Goal: Transaction & Acquisition: Purchase product/service

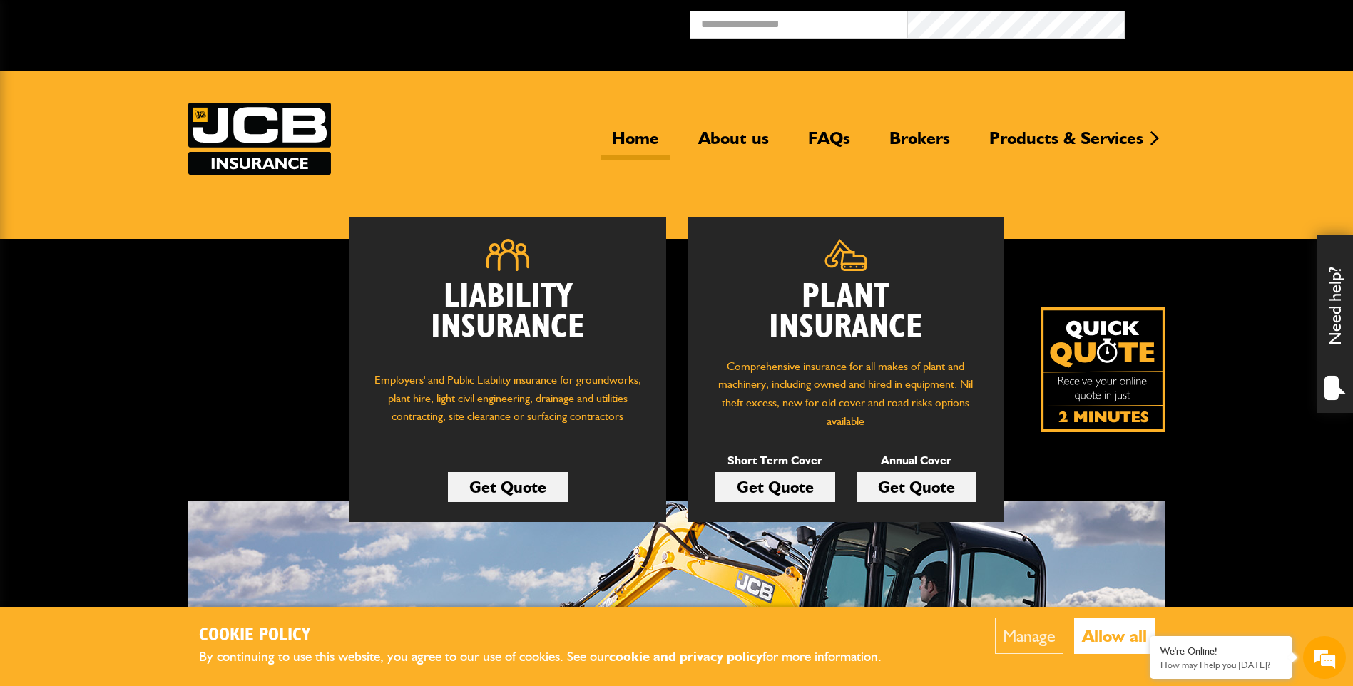
click at [820, 486] on link "Get Quote" at bounding box center [775, 487] width 120 height 30
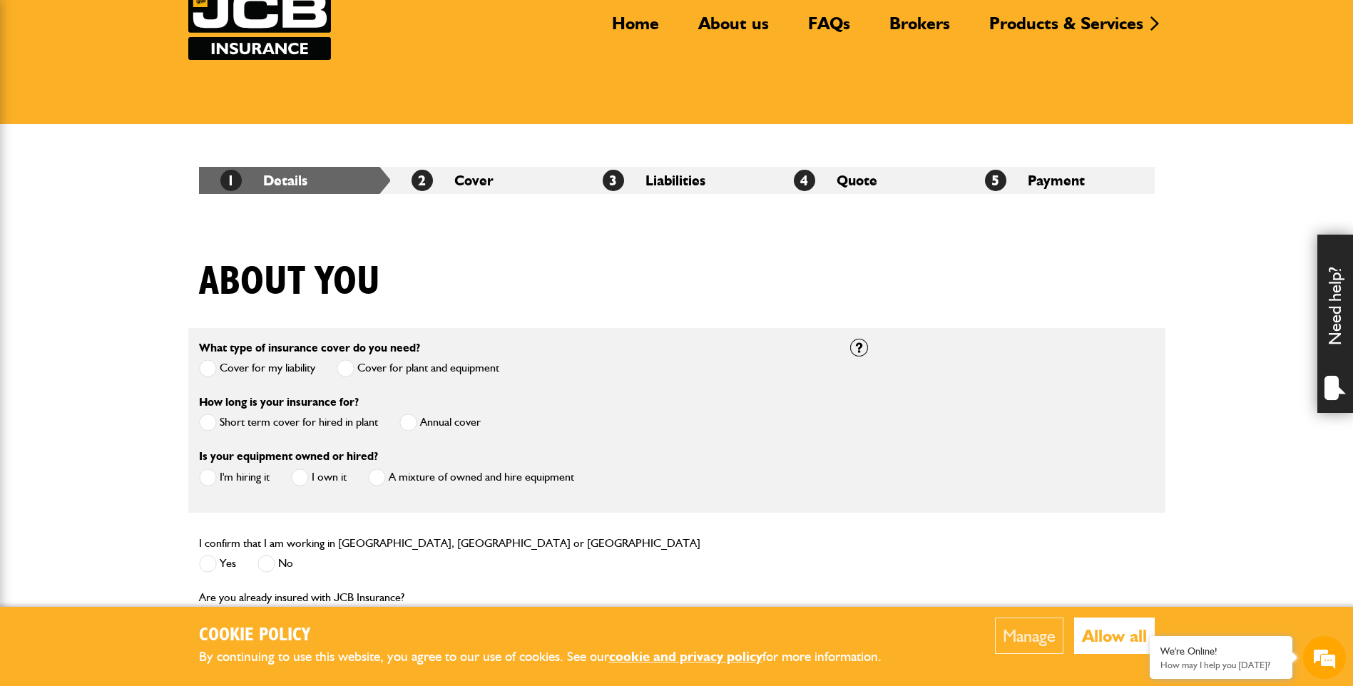
scroll to position [143, 0]
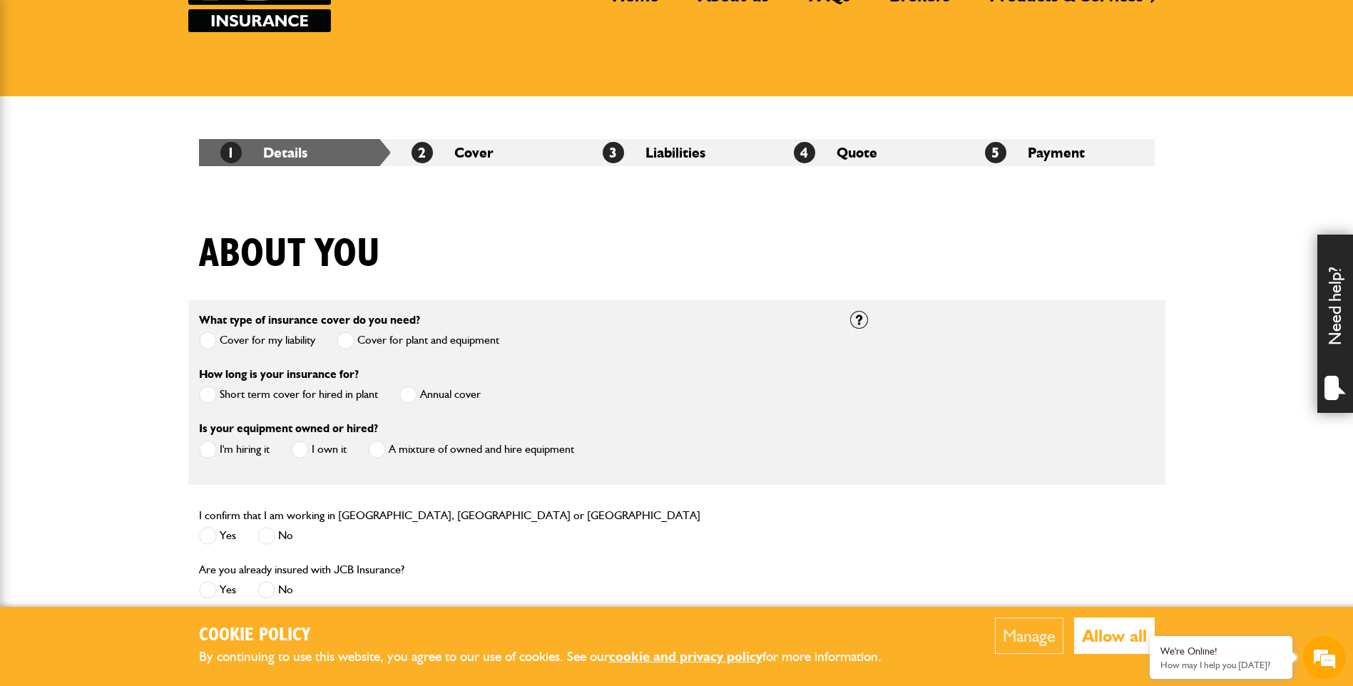
click at [215, 387] on span at bounding box center [208, 395] width 18 height 18
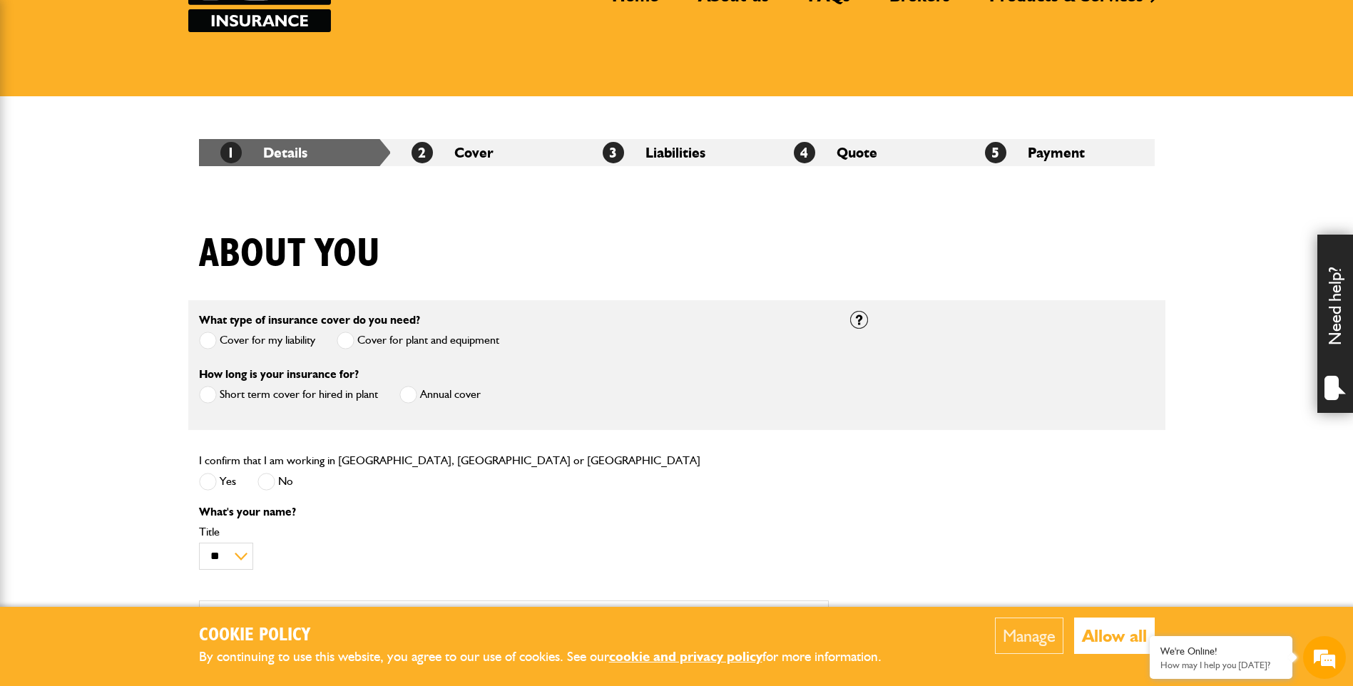
click at [218, 484] on label "Yes" at bounding box center [217, 482] width 37 height 18
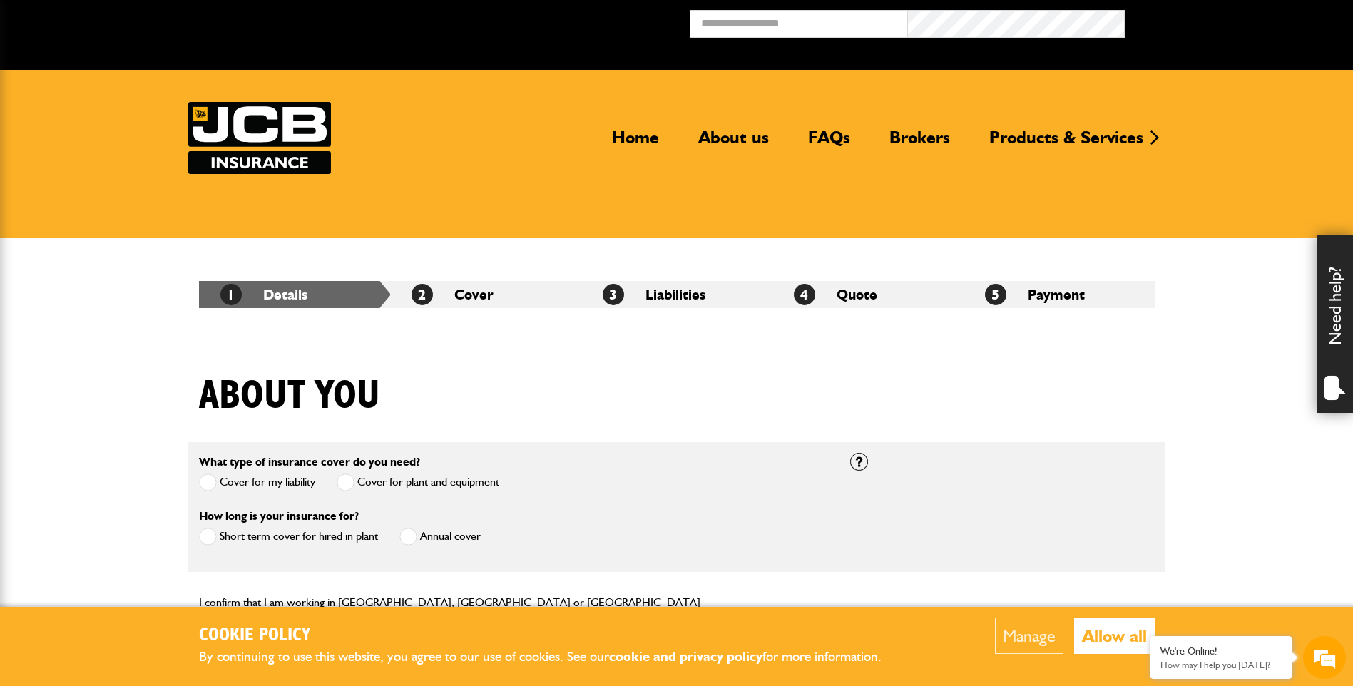
scroll to position [0, 0]
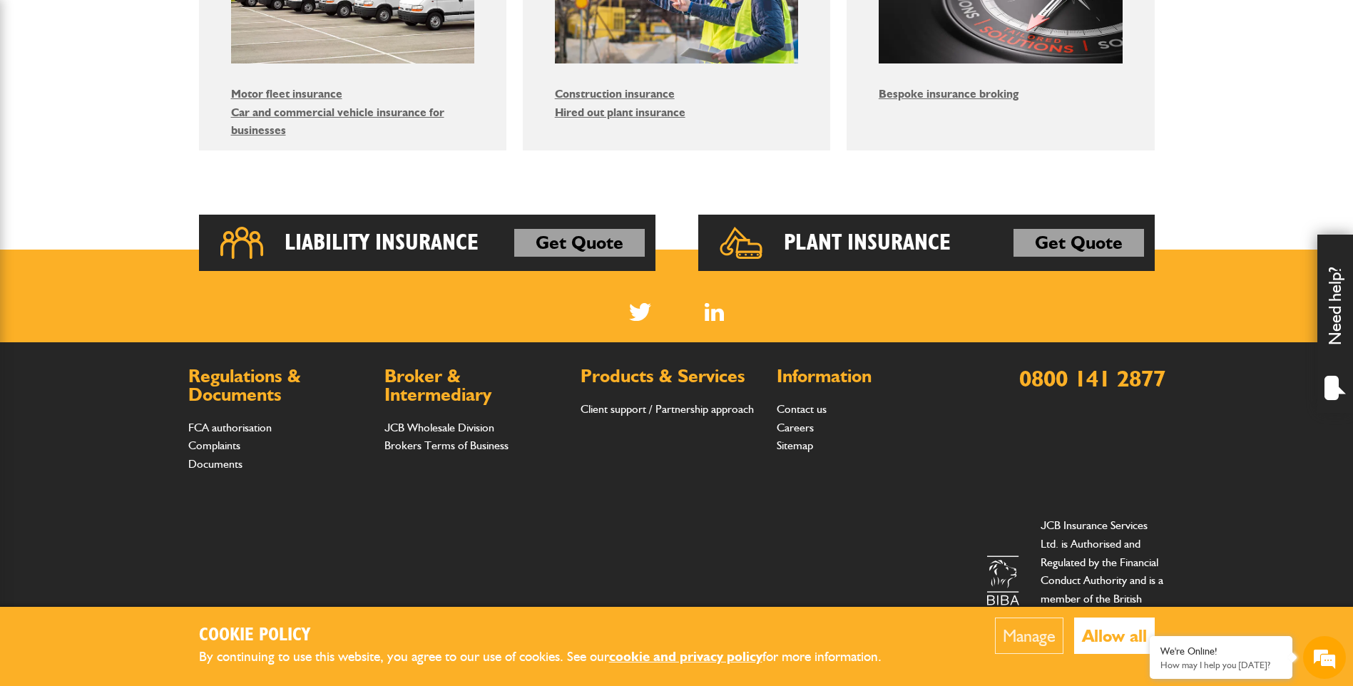
scroll to position [994, 0]
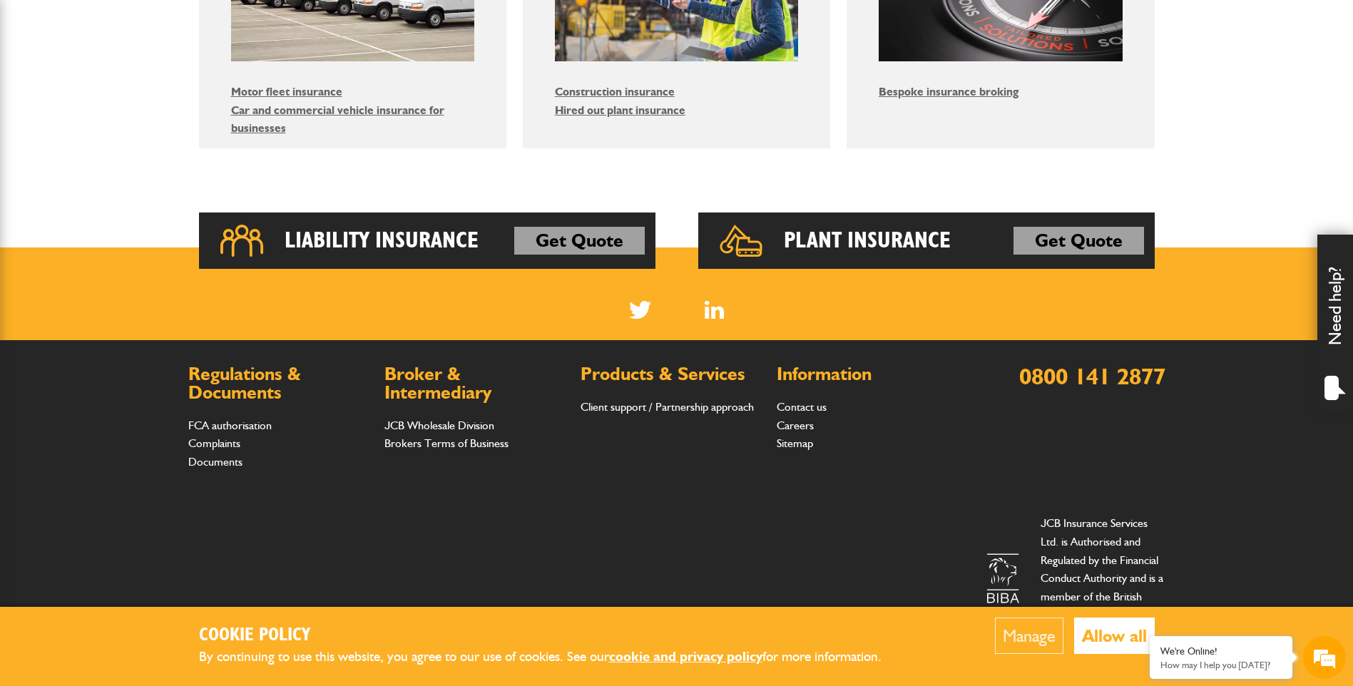
click at [1118, 638] on button "Allow all" at bounding box center [1114, 636] width 81 height 36
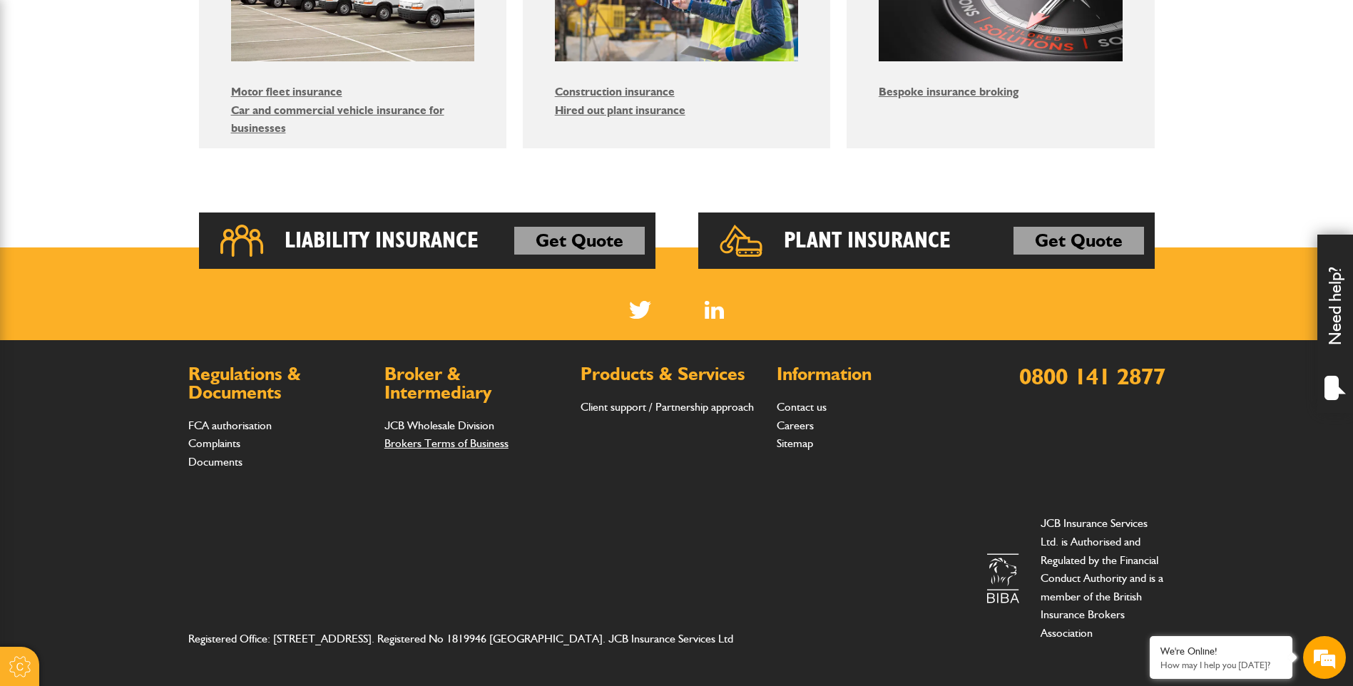
click at [473, 445] on link "Brokers Terms of Business" at bounding box center [446, 444] width 124 height 14
